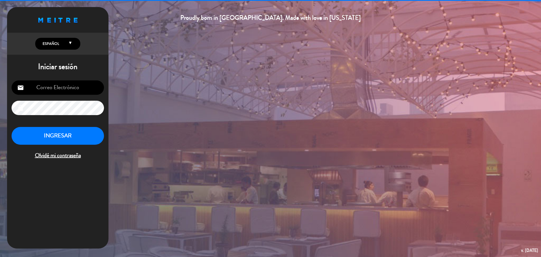
type input "[EMAIL_ADDRESS][DOMAIN_NAME]"
click at [54, 131] on button "INGRESAR" at bounding box center [58, 136] width 92 height 18
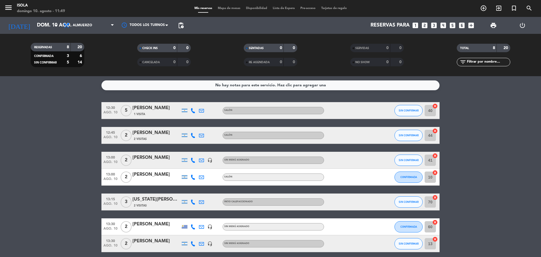
click at [233, 8] on span "Mapa de mesas" at bounding box center [229, 8] width 28 height 3
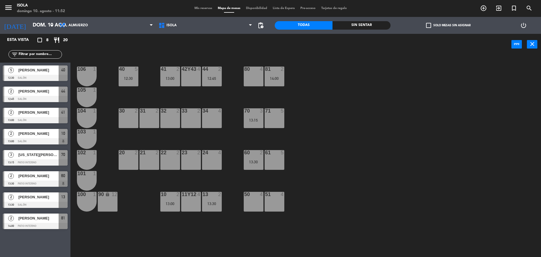
click at [197, 7] on span "Mis reservas" at bounding box center [203, 8] width 23 height 3
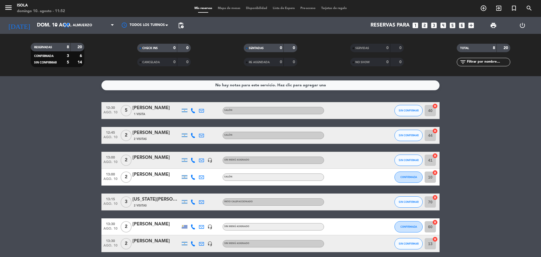
click at [227, 9] on span "Mapa de mesas" at bounding box center [229, 8] width 28 height 3
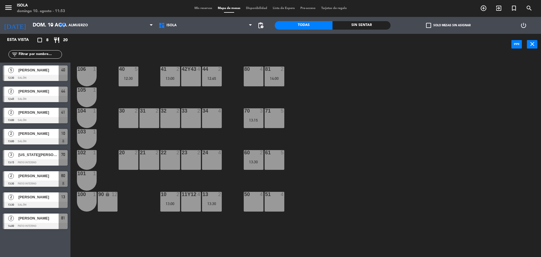
click at [335, 114] on div "40 5 12:30 42y43 4 41 2 13:00 44 2 12:45 80 4 81 2 14:00 106 1 105 1 30 2 31 2 …" at bounding box center [308, 157] width 465 height 202
click at [49, 243] on div "Esta vista crop_square 8 restaurant 20 filter_list 5 [PERSON_NAME] 12:30 Salón …" at bounding box center [35, 145] width 70 height 223
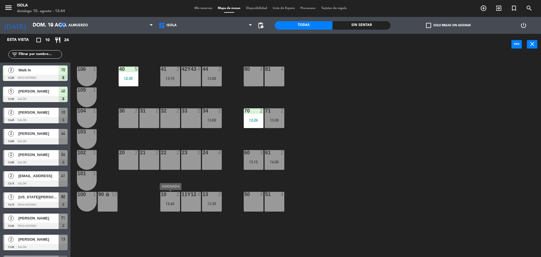
click at [169, 202] on div "12:45" at bounding box center [170, 203] width 20 height 4
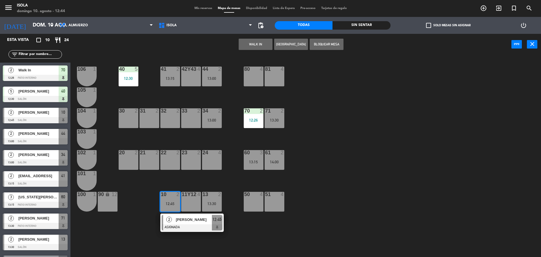
click at [369, 202] on div "40 5 12:30 42y43 4 41 2 13:15 44 2 13:00 80 4 81 4 106 1 105 1 30 2 31 2 32 2 3…" at bounding box center [308, 157] width 465 height 202
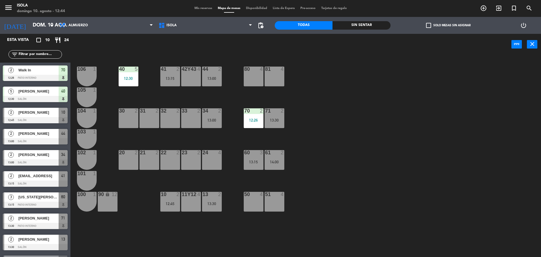
click at [216, 201] on div "13 2 13:30" at bounding box center [212, 202] width 20 height 20
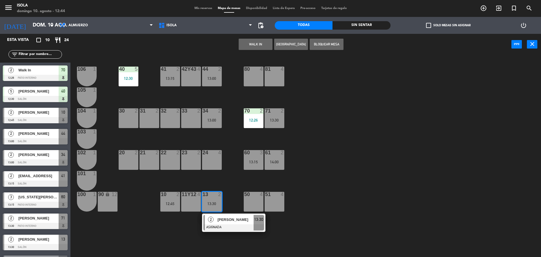
click at [374, 204] on div "40 5 12:30 42y43 4 41 2 13:15 44 2 13:00 80 4 81 4 106 1 105 1 30 2 31 2 32 2 3…" at bounding box center [308, 157] width 465 height 202
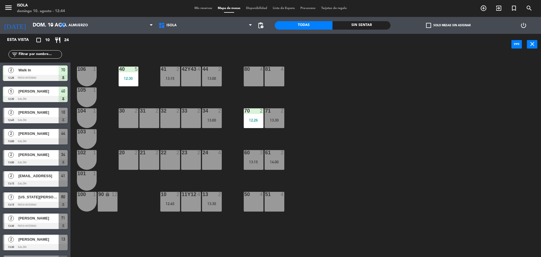
click at [254, 159] on div "60 3 13:15" at bounding box center [254, 160] width 20 height 20
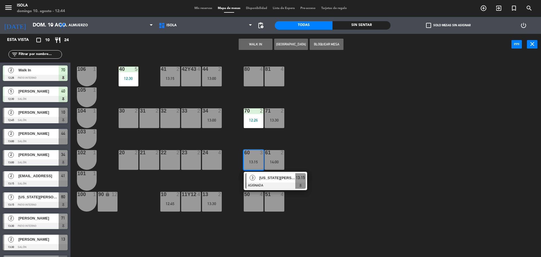
click at [344, 150] on div "40 5 12:30 42y43 4 41 2 13:15 44 2 13:00 80 4 81 4 106 1 105 1 30 2 31 2 32 2 3…" at bounding box center [308, 157] width 465 height 202
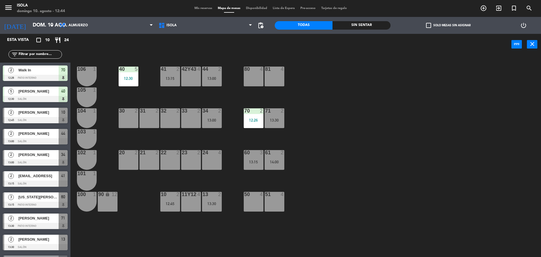
click at [276, 163] on div "14:00" at bounding box center [275, 162] width 20 height 4
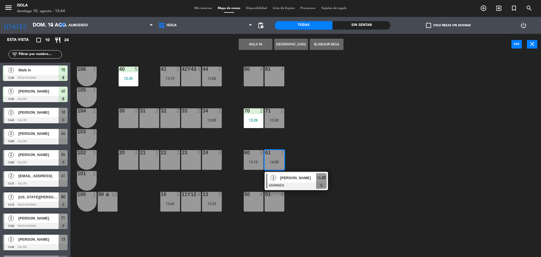
click at [335, 147] on div "40 5 12:30 42y43 4 41 2 13:15 44 2 13:00 80 4 81 4 106 1 105 1 30 2 31 2 32 2 3…" at bounding box center [308, 157] width 465 height 202
